Goal: Check status

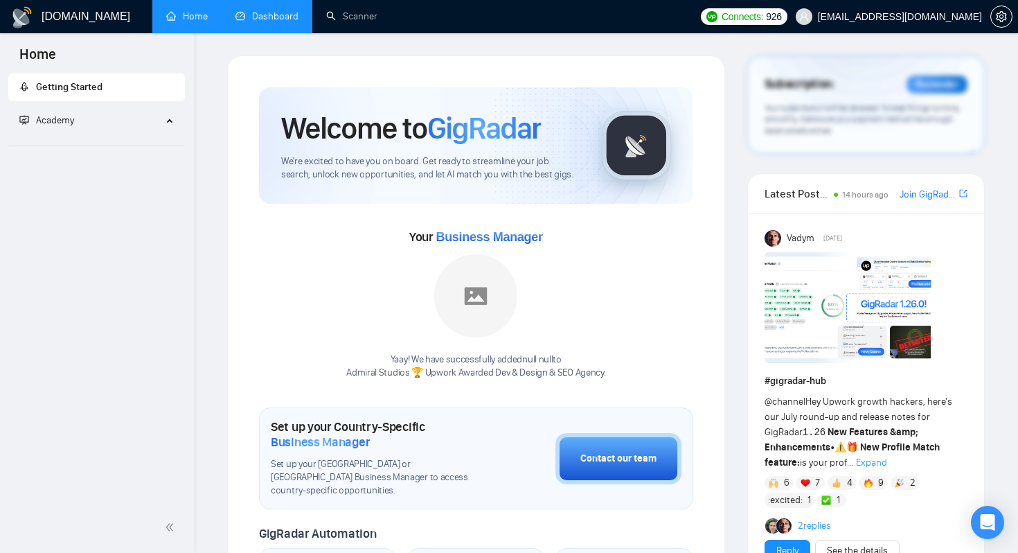
click at [276, 16] on link "Dashboard" at bounding box center [267, 16] width 63 height 12
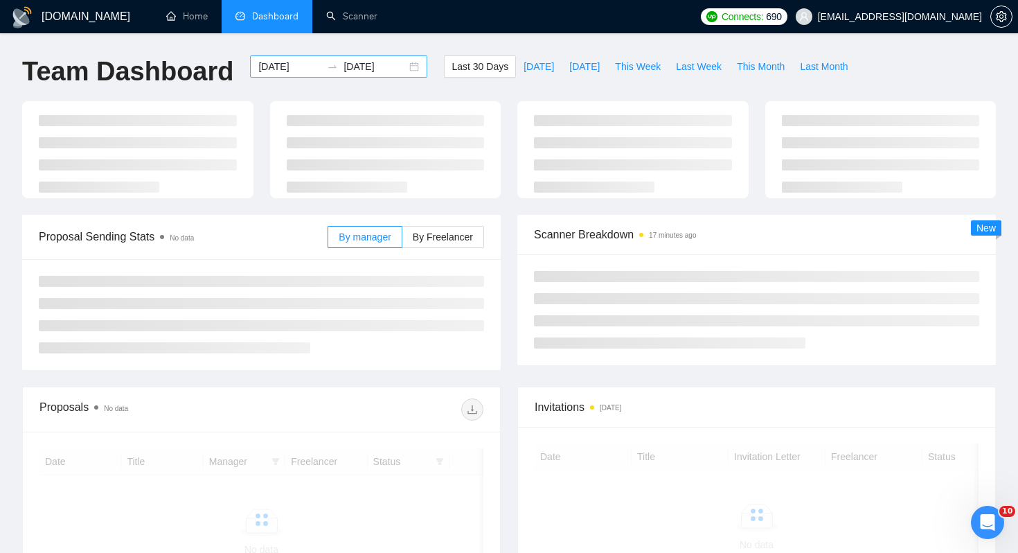
click at [407, 66] on div "[DATE] [DATE]" at bounding box center [338, 66] width 177 height 22
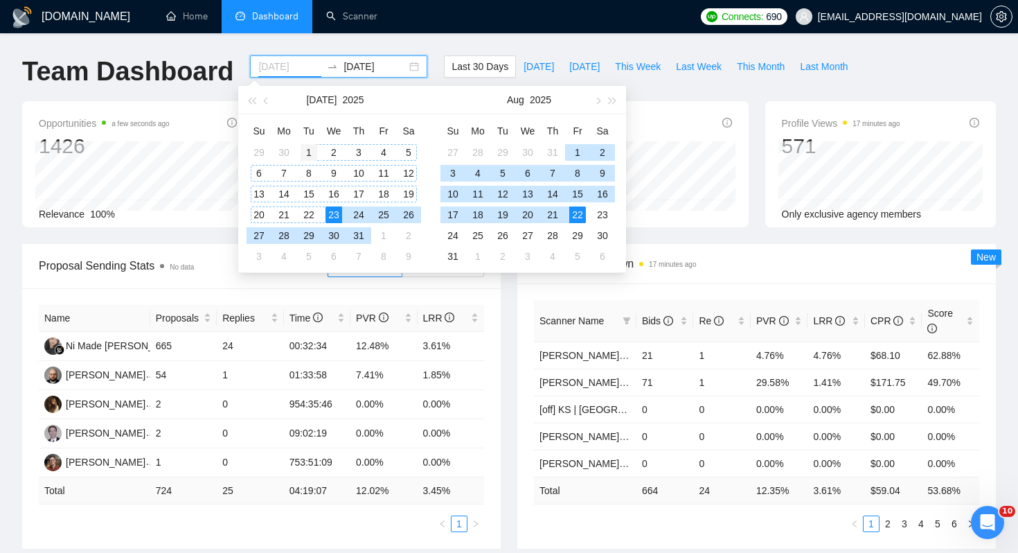
type input "[DATE]"
click at [307, 150] on div "1" at bounding box center [309, 152] width 17 height 17
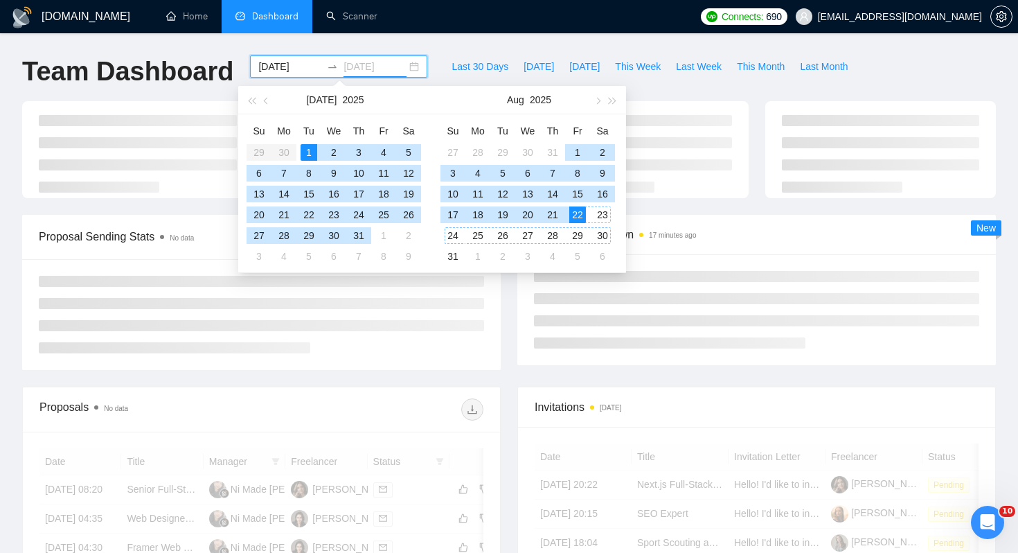
type input "[DATE]"
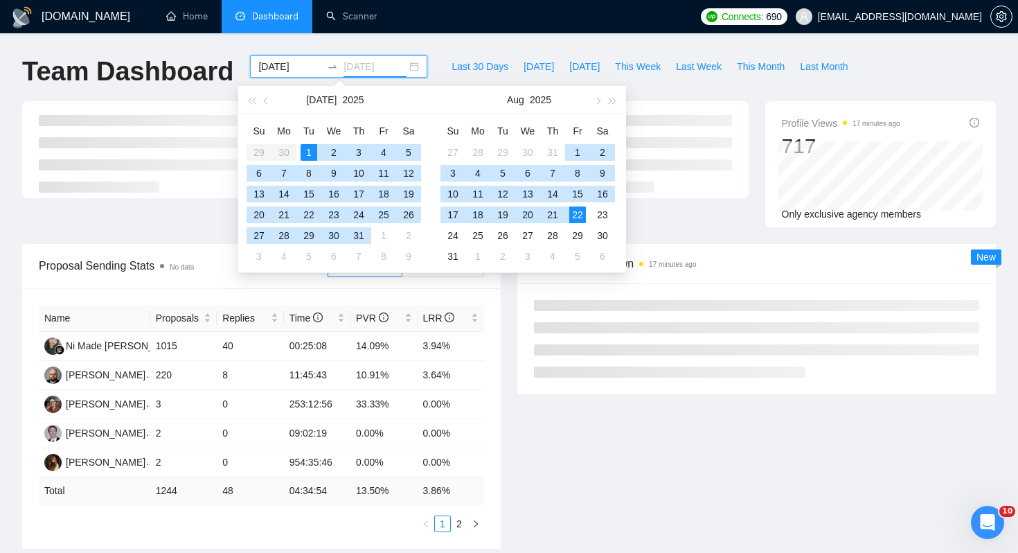
click at [578, 209] on div "22" at bounding box center [578, 214] width 17 height 17
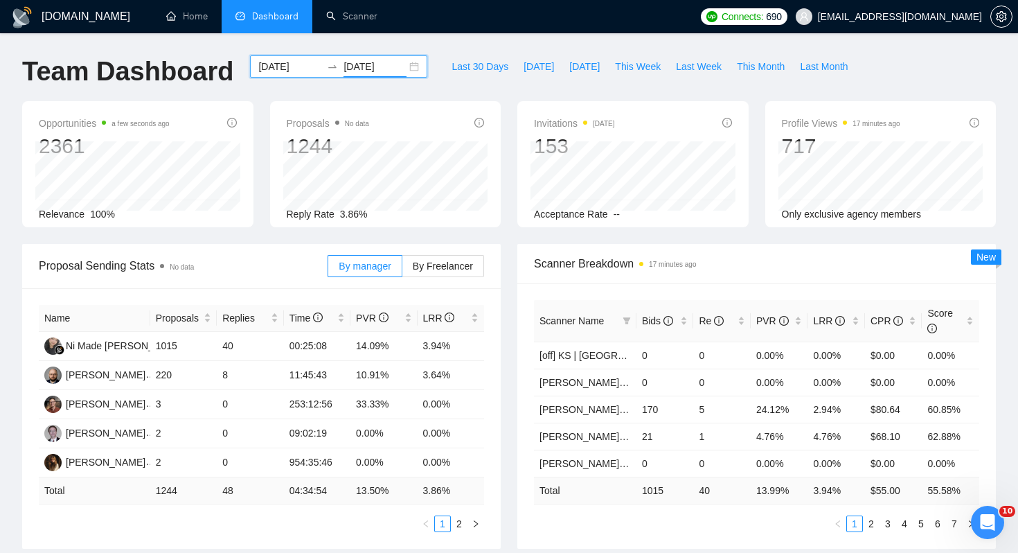
click at [507, 250] on div "Proposal Sending Stats No data By manager By Freelancer Name Proposals Replies …" at bounding box center [261, 396] width 495 height 305
drag, startPoint x: 342, startPoint y: 214, endPoint x: 364, endPoint y: 213, distance: 22.9
click at [364, 214] on span "3.86%" at bounding box center [354, 214] width 28 height 11
click at [371, 213] on div "Reply Rate 3.86%" at bounding box center [386, 213] width 198 height 15
